Goal: Task Accomplishment & Management: Complete application form

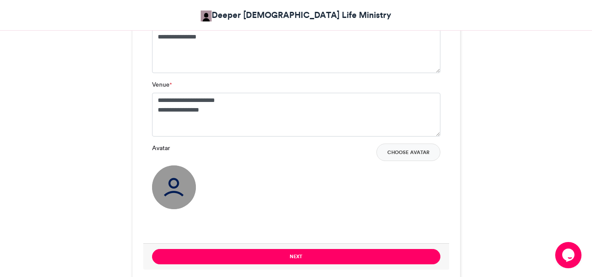
scroll to position [680, 0]
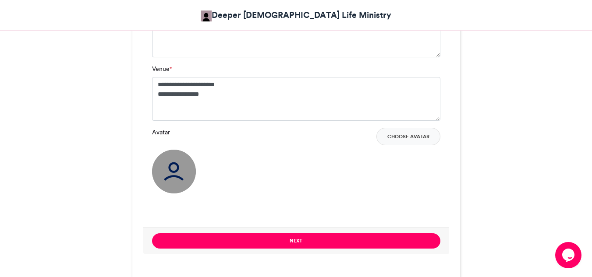
click at [389, 136] on button "Choose Avatar" at bounding box center [408, 137] width 64 height 18
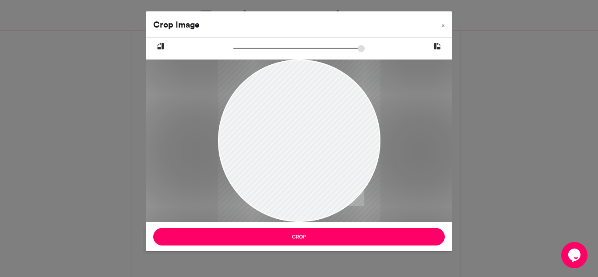
drag, startPoint x: 321, startPoint y: 138, endPoint x: 314, endPoint y: 165, distance: 27.6
click at [314, 165] on div at bounding box center [299, 164] width 162 height 212
type input "******"
drag, startPoint x: 239, startPoint y: 50, endPoint x: 222, endPoint y: 52, distance: 16.8
click at [233, 52] on input "zoom" at bounding box center [298, 48] width 131 height 8
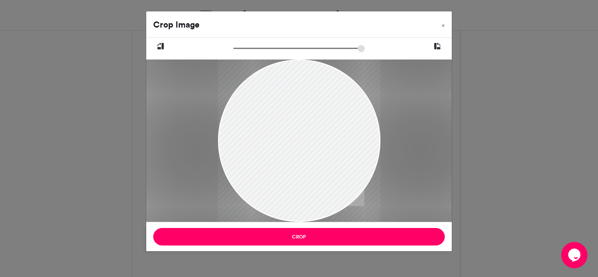
click at [284, 238] on button "Crop" at bounding box center [299, 237] width 292 height 18
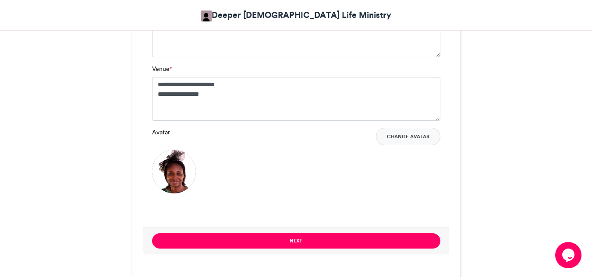
click at [405, 133] on button "Change Avatar" at bounding box center [408, 137] width 64 height 18
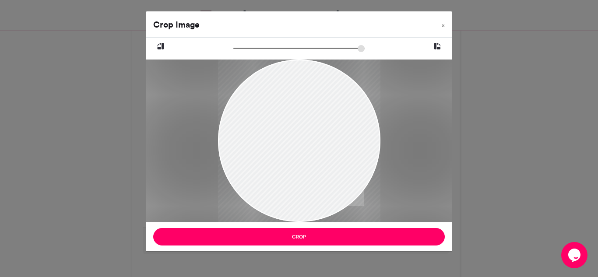
drag, startPoint x: 285, startPoint y: 129, endPoint x: 287, endPoint y: 147, distance: 18.0
click at [287, 147] on div at bounding box center [299, 158] width 162 height 218
drag, startPoint x: 236, startPoint y: 49, endPoint x: 251, endPoint y: 50, distance: 15.4
click at [251, 50] on input "zoom" at bounding box center [298, 48] width 131 height 8
drag, startPoint x: 316, startPoint y: 147, endPoint x: 326, endPoint y: 157, distance: 14.6
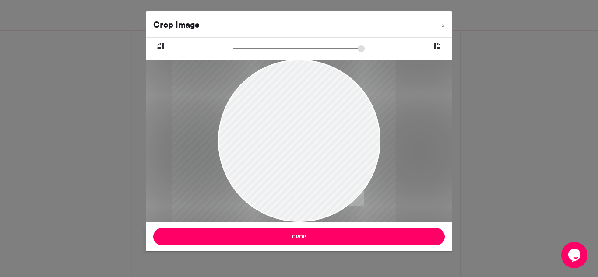
click at [326, 157] on div at bounding box center [283, 183] width 223 height 300
click at [254, 48] on input "zoom" at bounding box center [298, 48] width 131 height 8
click at [295, 111] on div at bounding box center [288, 187] width 236 height 318
click at [257, 49] on input "zoom" at bounding box center [298, 48] width 131 height 8
click at [298, 124] on div at bounding box center [288, 189] width 249 height 335
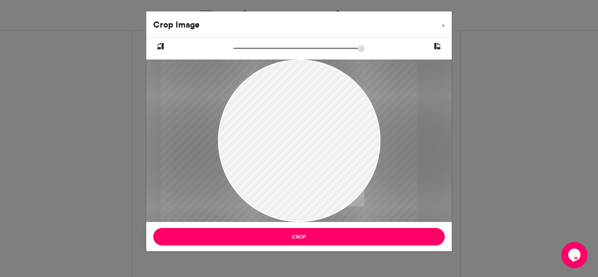
type input "******"
click at [259, 49] on input "zoom" at bounding box center [298, 48] width 131 height 8
click at [296, 236] on button "Crop" at bounding box center [299, 237] width 292 height 18
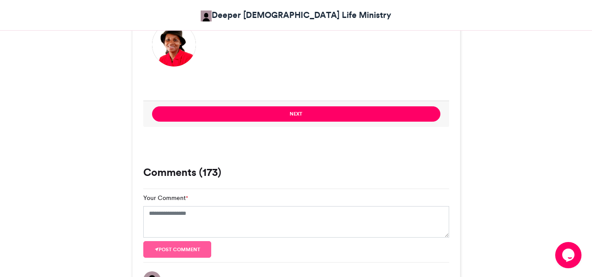
scroll to position [812, 0]
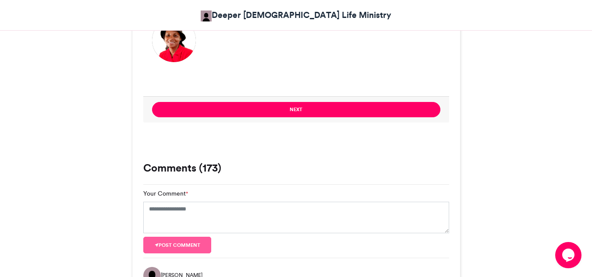
click at [278, 111] on button "Next" at bounding box center [296, 109] width 288 height 15
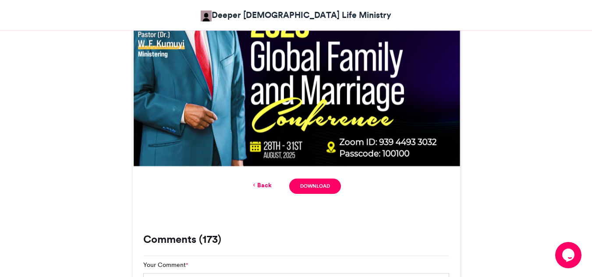
scroll to position [475, 0]
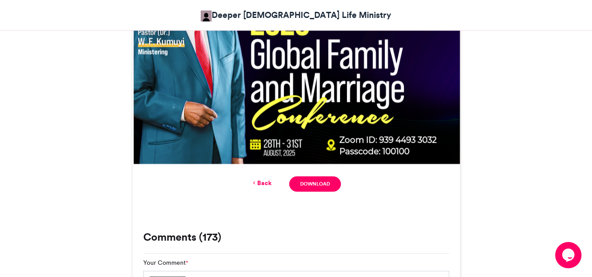
click at [304, 187] on link "Download" at bounding box center [314, 183] width 51 height 15
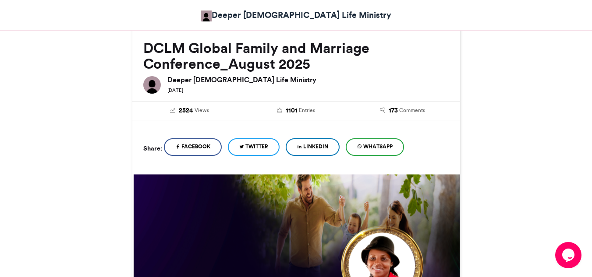
scroll to position [124, 0]
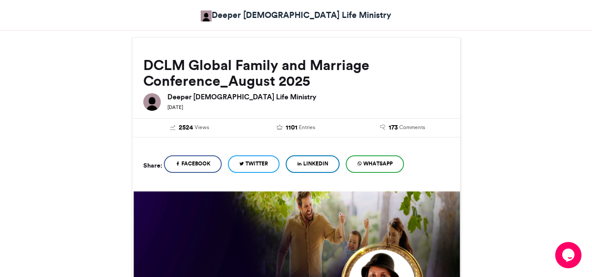
click at [362, 165] on icon at bounding box center [359, 164] width 5 height 6
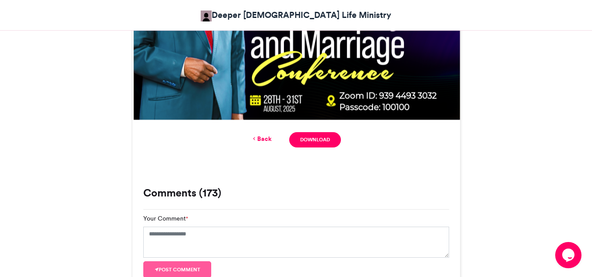
scroll to position [518, 0]
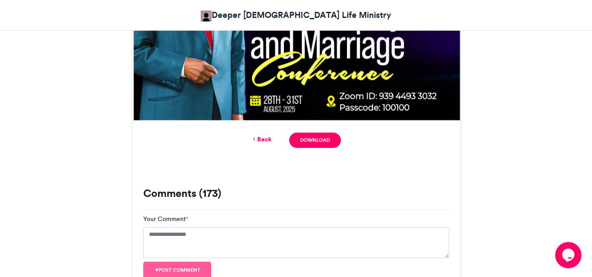
click at [260, 137] on link "Back" at bounding box center [261, 139] width 21 height 9
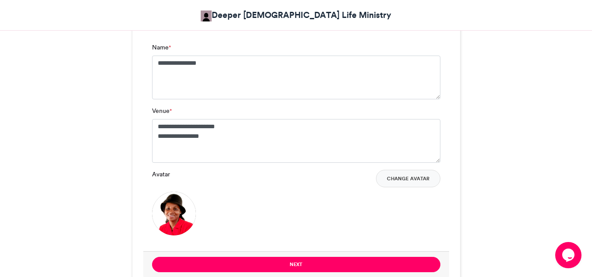
scroll to position [637, 0]
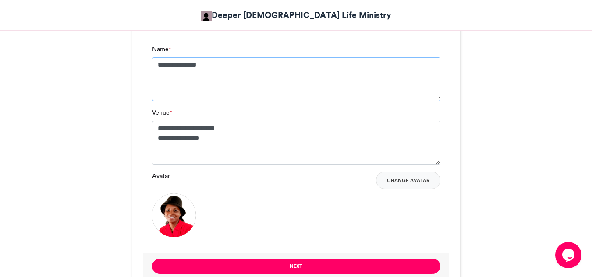
click at [161, 70] on textarea "**********" at bounding box center [296, 79] width 288 height 44
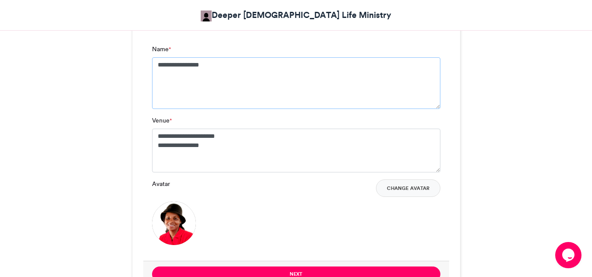
type textarea "**********"
click at [472, 116] on div "DCLM Global Family and Marriage Conference_August 2025 Deeper [DEMOGRAPHIC_DATA…" at bounding box center [295, 260] width 499 height 1471
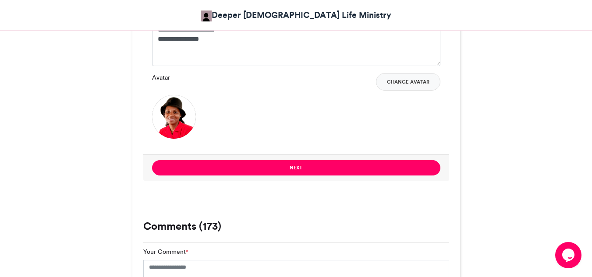
scroll to position [768, 0]
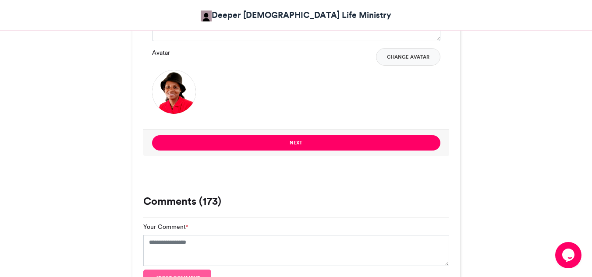
click at [328, 146] on button "Next" at bounding box center [296, 142] width 288 height 15
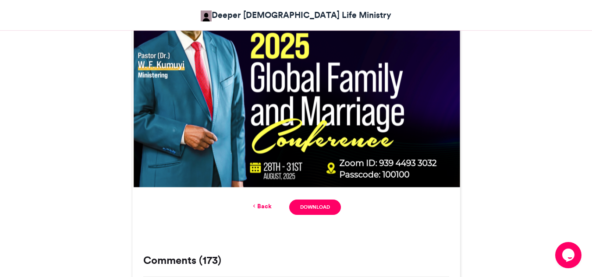
scroll to position [467, 0]
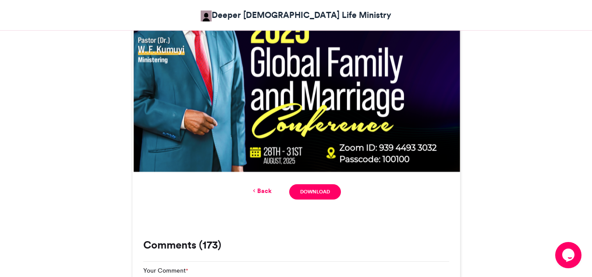
click at [301, 189] on link "Download" at bounding box center [314, 191] width 51 height 15
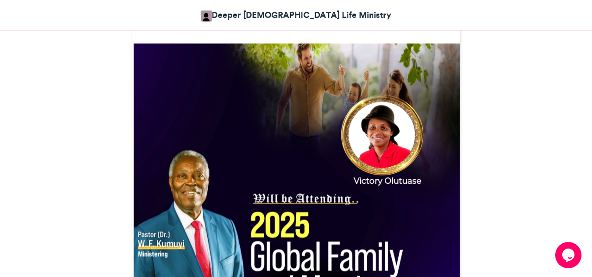
scroll to position [248, 0]
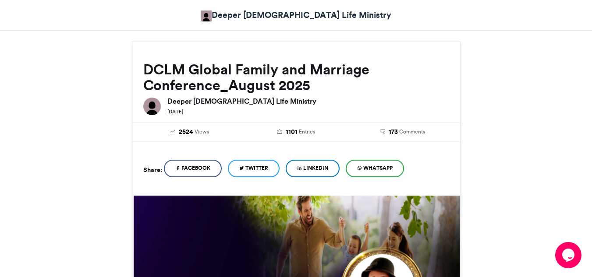
scroll to position [116, 0]
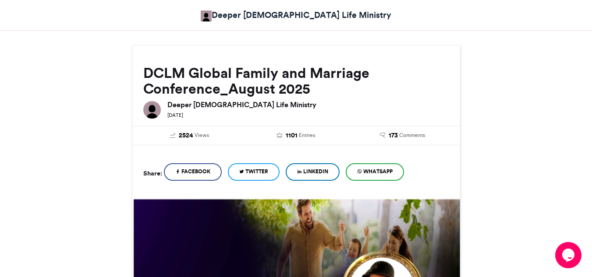
click at [376, 169] on span "WhatsApp" at bounding box center [377, 172] width 29 height 8
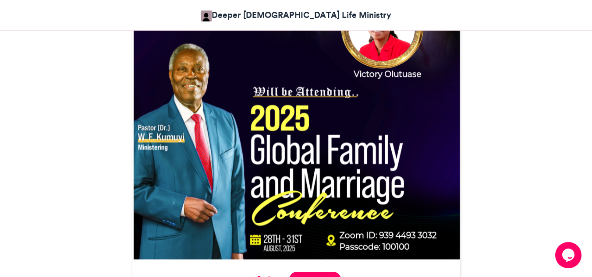
scroll to position [335, 0]
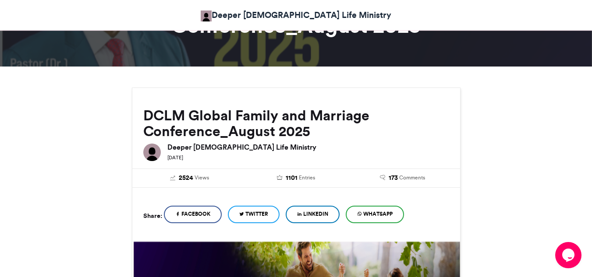
scroll to position [58, 0]
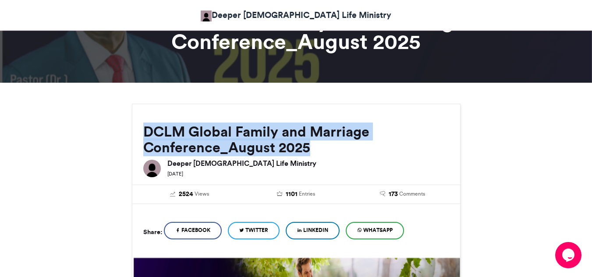
drag, startPoint x: 144, startPoint y: 130, endPoint x: 372, endPoint y: 141, distance: 227.5
click at [372, 141] on h2 "DCLM Global Family and Marriage Conference_August 2025" at bounding box center [296, 140] width 306 height 32
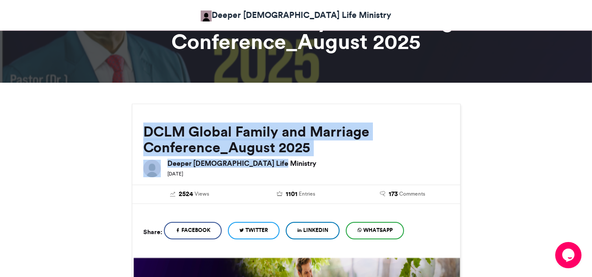
drag, startPoint x: 264, startPoint y: 163, endPoint x: 137, endPoint y: 132, distance: 131.1
click at [137, 132] on div "DCLM Global Family and Marriage Conference_August 2025 Deeper [DEMOGRAPHIC_DATA…" at bounding box center [296, 142] width 328 height 76
click at [146, 134] on h2 "DCLM Global Family and Marriage Conference_August 2025" at bounding box center [296, 140] width 306 height 32
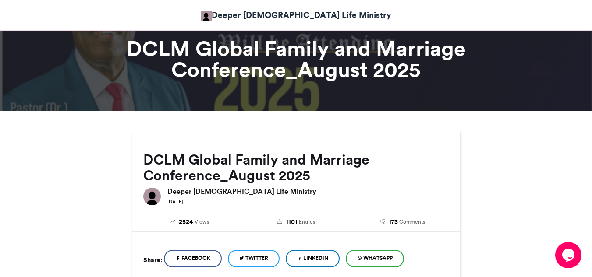
scroll to position [0, 0]
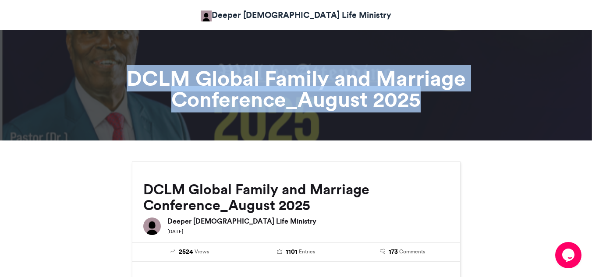
drag, startPoint x: 130, startPoint y: 80, endPoint x: 427, endPoint y: 102, distance: 298.1
click at [427, 102] on h1 "DCLM Global Family and Marriage Conference_August 2025" at bounding box center [296, 89] width 486 height 42
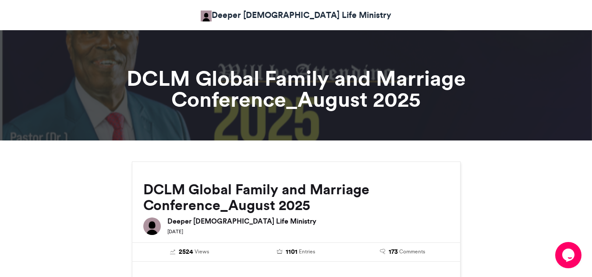
click at [275, 131] on div at bounding box center [296, 82] width 592 height 116
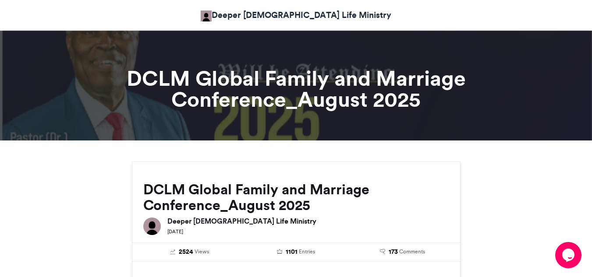
scroll to position [44, 0]
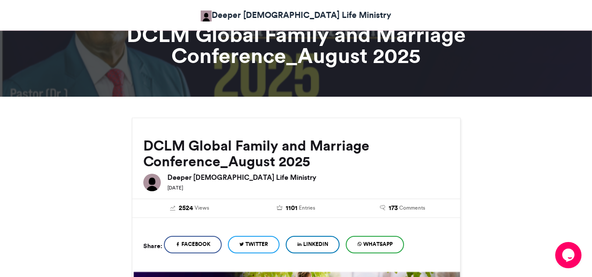
click at [154, 151] on h2 "DCLM Global Family and Marriage Conference_August 2025" at bounding box center [296, 154] width 306 height 32
click at [148, 149] on h2 "DCLM Global Family and Marriage Conference_August 2025" at bounding box center [296, 154] width 306 height 32
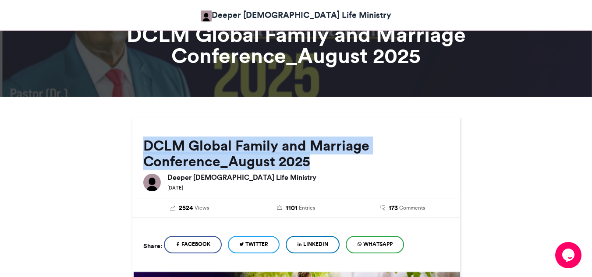
click at [148, 149] on h2 "DCLM Global Family and Marriage Conference_August 2025" at bounding box center [296, 154] width 306 height 32
click at [197, 160] on h2 "DCLM Global Family and Marriage Conference_August 2025" at bounding box center [296, 154] width 306 height 32
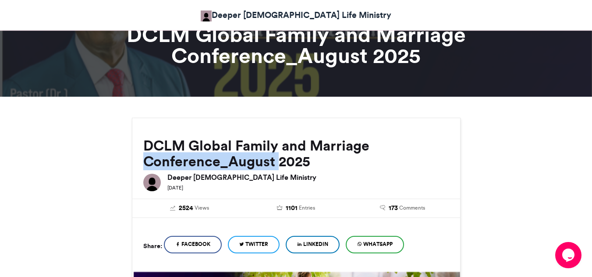
click at [197, 160] on h2 "DCLM Global Family and Marriage Conference_August 2025" at bounding box center [296, 154] width 306 height 32
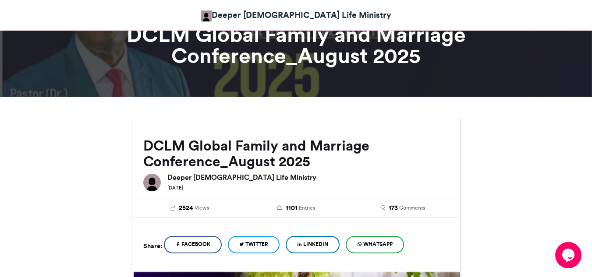
click at [175, 149] on h2 "DCLM Global Family and Marriage Conference_August 2025" at bounding box center [296, 154] width 306 height 32
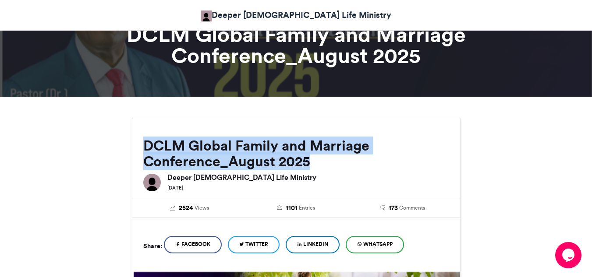
click at [175, 149] on h2 "DCLM Global Family and Marriage Conference_August 2025" at bounding box center [296, 154] width 306 height 32
click at [170, 149] on h2 "DCLM Global Family and Marriage Conference_August 2025" at bounding box center [296, 154] width 306 height 32
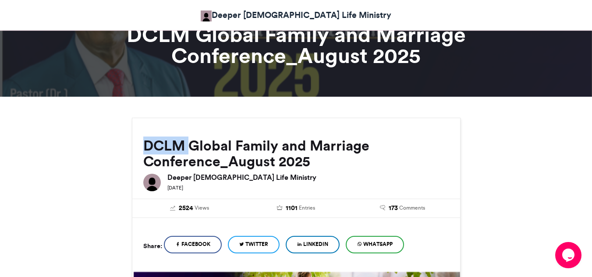
click at [170, 149] on h2 "DCLM Global Family and Marriage Conference_August 2025" at bounding box center [296, 154] width 306 height 32
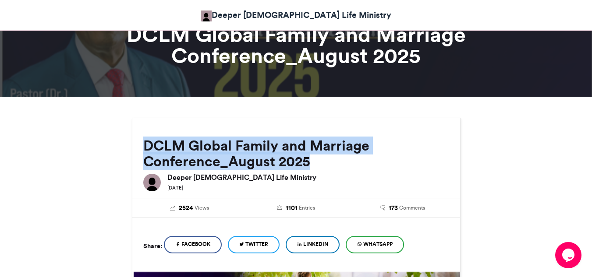
click at [170, 149] on h2 "DCLM Global Family and Marriage Conference_August 2025" at bounding box center [296, 154] width 306 height 32
click at [172, 164] on h2 "DCLM Global Family and Marriage Conference_August 2025" at bounding box center [296, 154] width 306 height 32
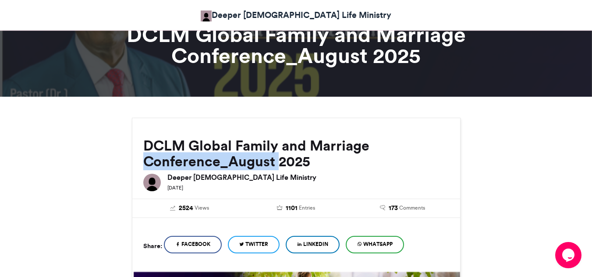
click at [172, 164] on h2 "DCLM Global Family and Marriage Conference_August 2025" at bounding box center [296, 154] width 306 height 32
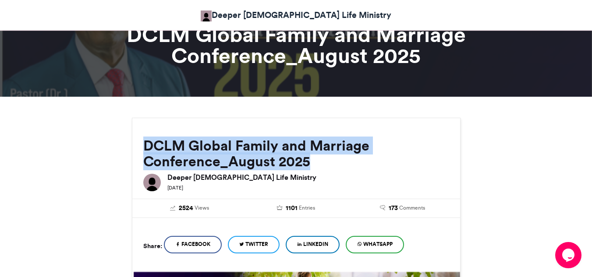
click at [172, 164] on h2 "DCLM Global Family and Marriage Conference_August 2025" at bounding box center [296, 154] width 306 height 32
click at [205, 155] on h2 "DCLM Global Family and Marriage Conference_August 2025" at bounding box center [296, 154] width 306 height 32
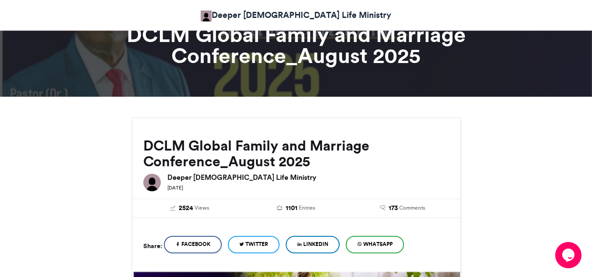
click at [298, 166] on h2 "DCLM Global Family and Marriage Conference_August 2025" at bounding box center [296, 154] width 306 height 32
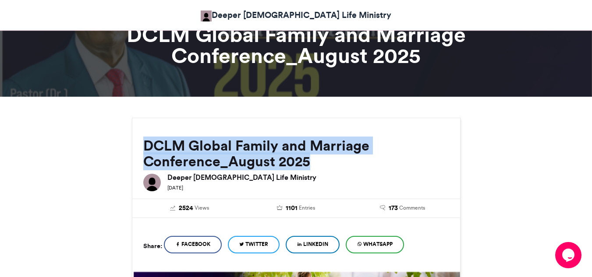
click at [298, 166] on h2 "DCLM Global Family and Marriage Conference_August 2025" at bounding box center [296, 154] width 306 height 32
click at [178, 166] on h2 "DCLM Global Family and Marriage Conference_August 2025" at bounding box center [296, 154] width 306 height 32
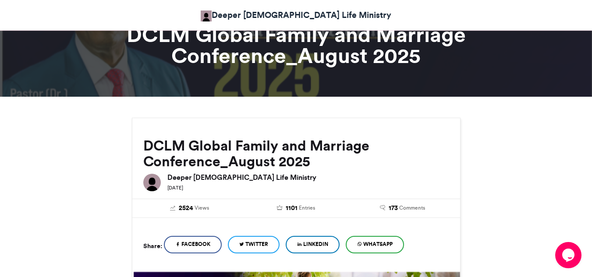
click at [178, 166] on h2 "DCLM Global Family and Marriage Conference_August 2025" at bounding box center [296, 154] width 306 height 32
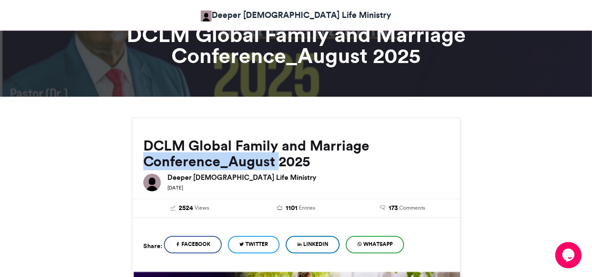
click at [178, 166] on h2 "DCLM Global Family and Marriage Conference_August 2025" at bounding box center [296, 154] width 306 height 32
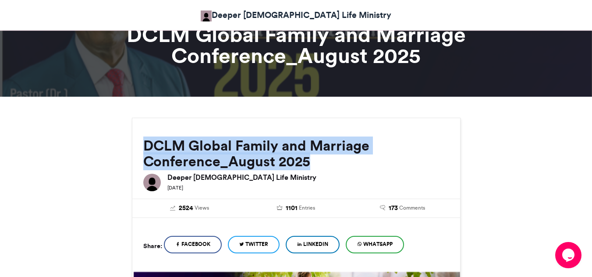
click at [178, 166] on h2 "DCLM Global Family and Marriage Conference_August 2025" at bounding box center [296, 154] width 306 height 32
click at [238, 169] on h2 "DCLM Global Family and Marriage Conference_August 2025" at bounding box center [296, 154] width 306 height 32
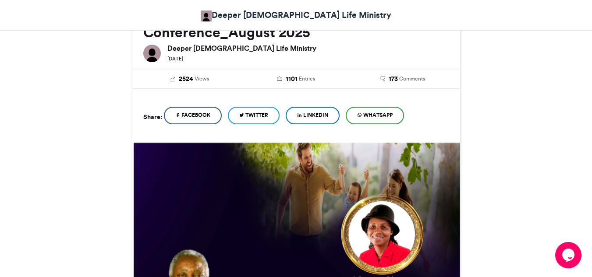
scroll to position [175, 0]
